Goal: Transaction & Acquisition: Obtain resource

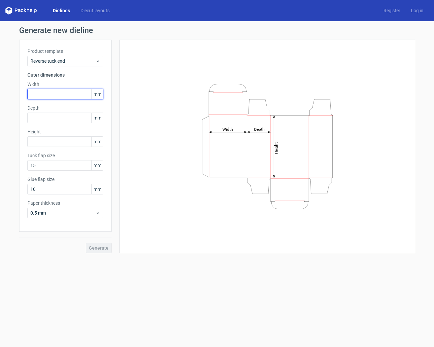
click at [47, 95] on input "text" at bounding box center [65, 94] width 76 height 11
type input "62"
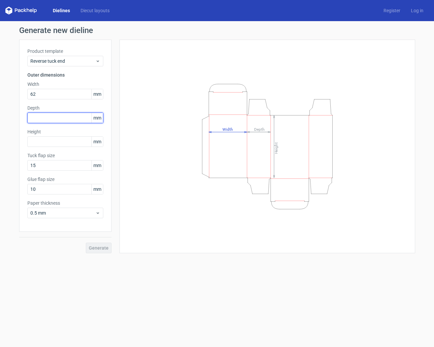
click at [44, 118] on input "text" at bounding box center [65, 118] width 76 height 11
type input "12"
click at [44, 118] on input "12" at bounding box center [65, 118] width 76 height 11
type input "3"
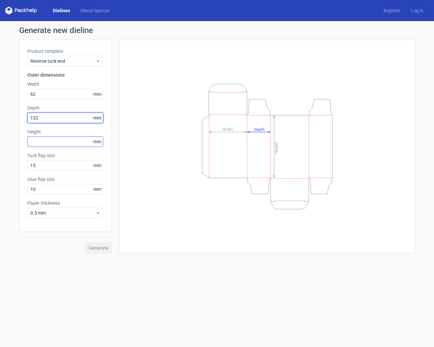
type input "132"
click at [58, 141] on input "text" at bounding box center [65, 141] width 76 height 11
type input "143"
click at [94, 246] on span "Generate" at bounding box center [99, 247] width 20 height 5
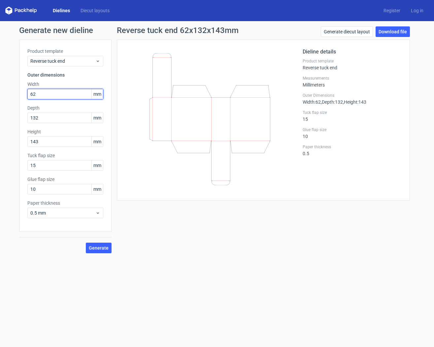
click at [43, 94] on input "62" at bounding box center [65, 94] width 76 height 11
type input "132"
click at [38, 118] on input "132" at bounding box center [65, 118] width 76 height 11
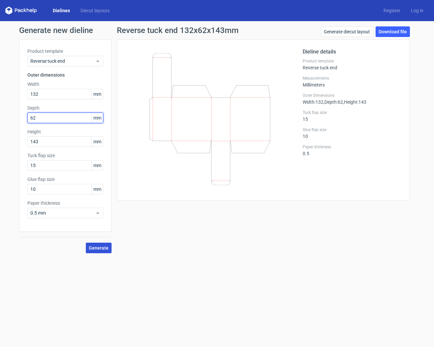
type input "62"
click at [95, 245] on button "Generate" at bounding box center [99, 248] width 26 height 11
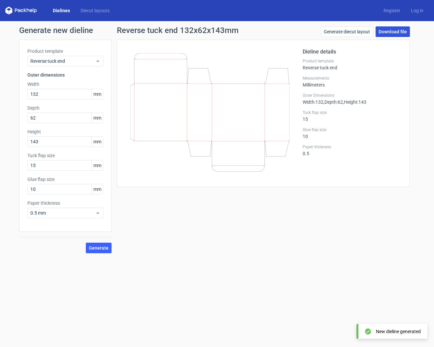
click at [393, 32] on link "Download file" at bounding box center [392, 31] width 34 height 11
click at [100, 246] on span "Generate" at bounding box center [99, 247] width 20 height 5
click at [353, 29] on link "Generate diecut layout" at bounding box center [347, 31] width 52 height 11
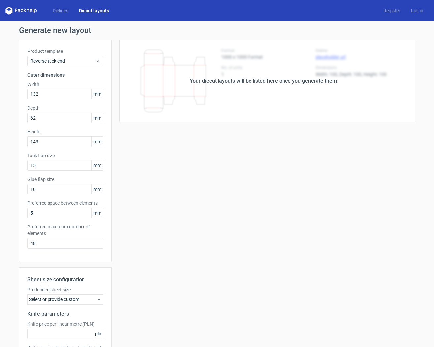
click at [280, 82] on div "Your diecut layouts will be listed here once you generate them" at bounding box center [263, 81] width 147 height 8
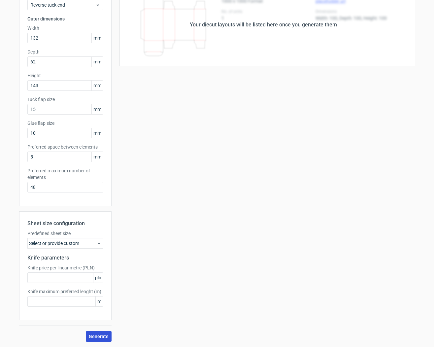
click at [96, 338] on span "Generate" at bounding box center [99, 336] width 20 height 5
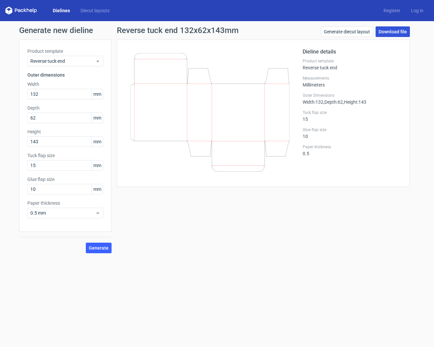
click at [397, 33] on link "Download file" at bounding box center [392, 31] width 34 height 11
click at [231, 277] on form "Generate new dieline Product template Reverse tuck end Outer dimensions Width 1…" at bounding box center [217, 184] width 434 height 326
click at [102, 245] on span "Generate" at bounding box center [99, 247] width 20 height 5
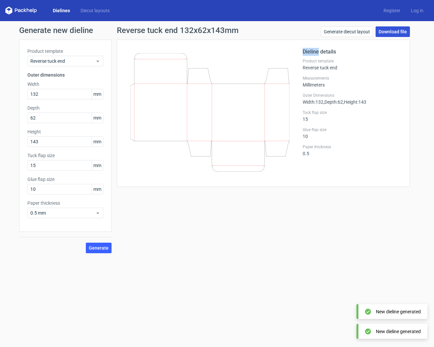
click at [389, 33] on link "Download file" at bounding box center [392, 31] width 34 height 11
click at [235, 225] on div "Reverse tuck end 132x62x143mm Generate diecut layout Download file Dieline deta…" at bounding box center [264, 139] width 304 height 227
click at [372, 61] on label "Product template" at bounding box center [352, 60] width 99 height 5
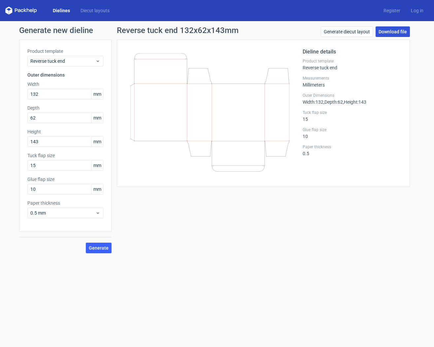
click at [389, 32] on link "Download file" at bounding box center [392, 31] width 34 height 11
